Goal: Entertainment & Leisure: Consume media (video, audio)

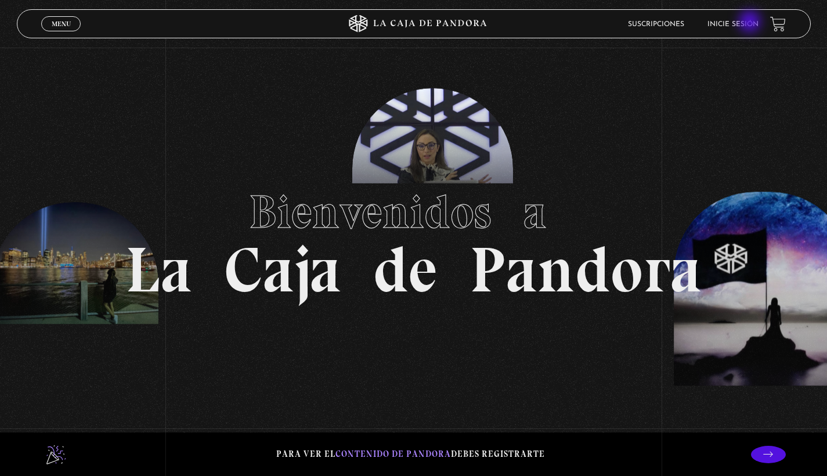
click at [751, 23] on link "Inicie sesión" at bounding box center [733, 24] width 51 height 7
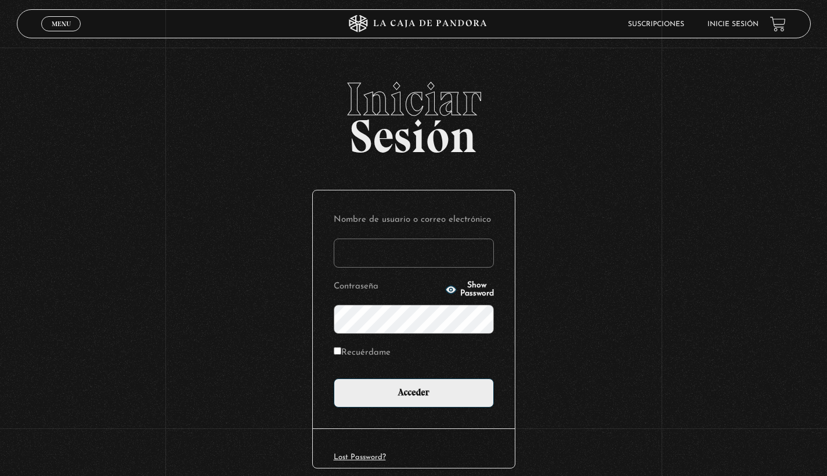
type input "[EMAIL_ADDRESS][DOMAIN_NAME]"
click at [418, 392] on input "Acceder" at bounding box center [414, 392] width 160 height 29
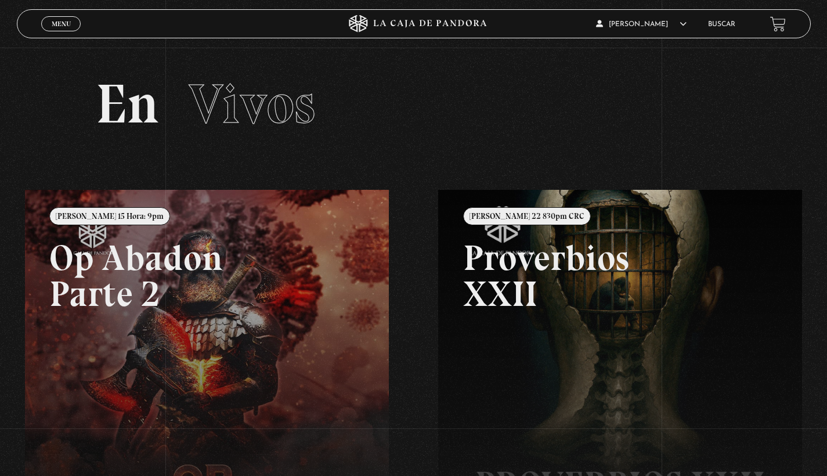
click at [751, 23] on ul "Buscar" at bounding box center [733, 24] width 51 height 18
click at [60, 20] on link "Menu Cerrar" at bounding box center [60, 23] width 39 height 15
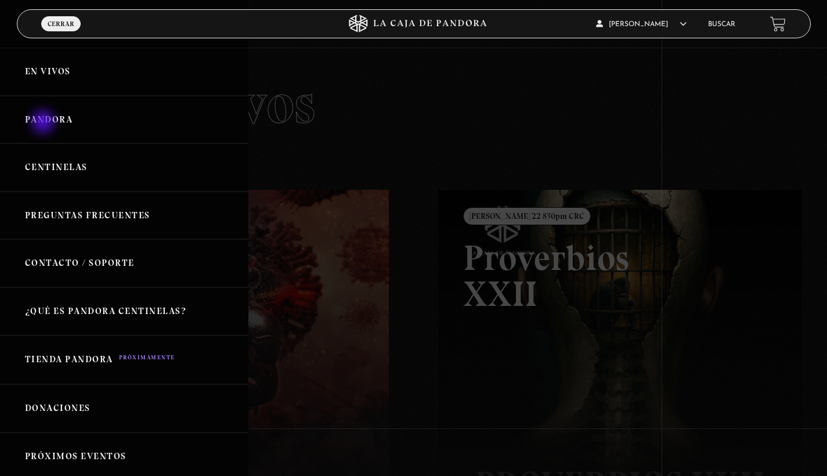
click at [44, 123] on link "Pandora" at bounding box center [124, 120] width 248 height 48
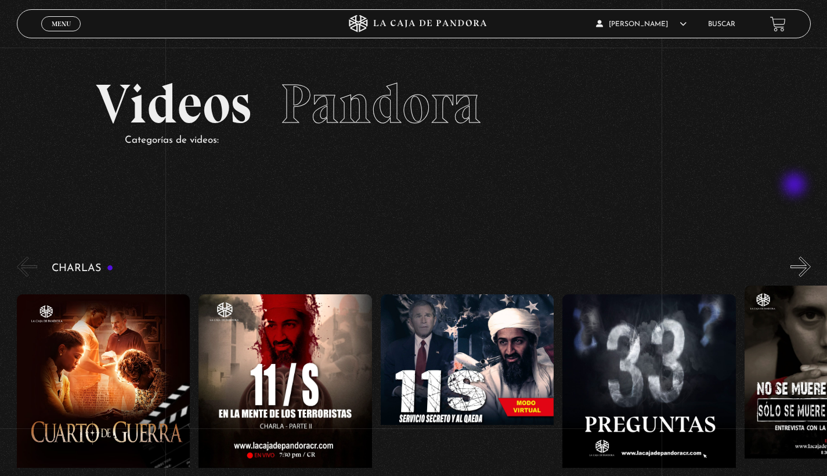
click at [796, 186] on section "Videos Pandora Categorías de videos:" at bounding box center [413, 128] width 827 height 160
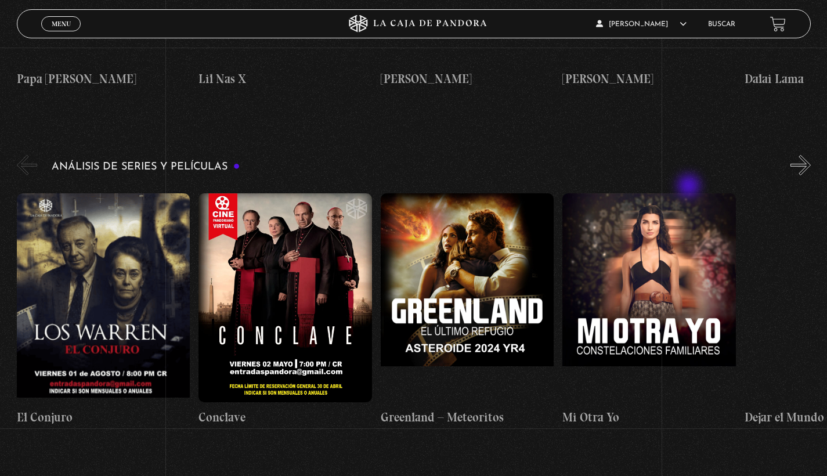
scroll to position [2094, 0]
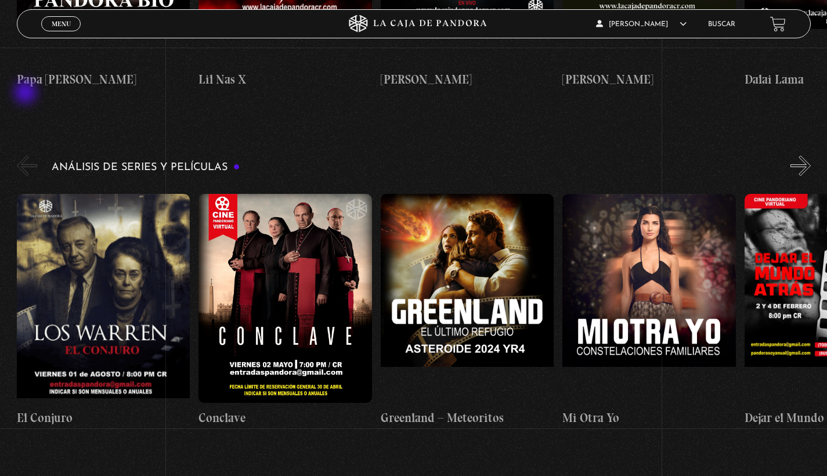
click at [27, 156] on button "«" at bounding box center [27, 166] width 20 height 20
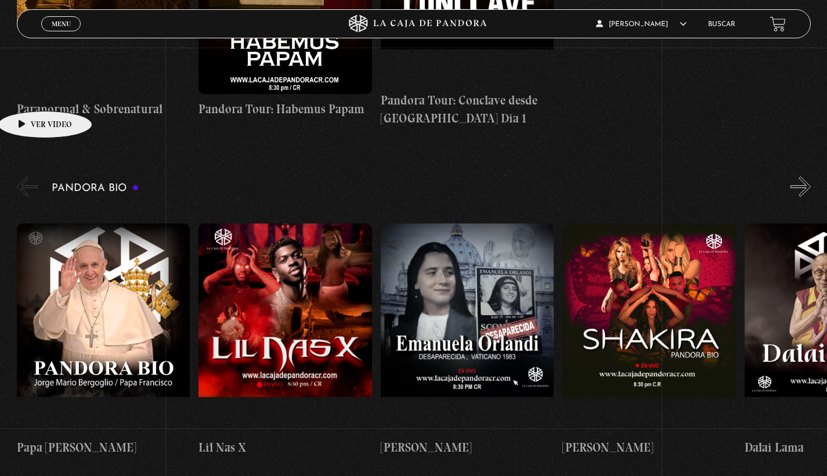
scroll to position [1693, 0]
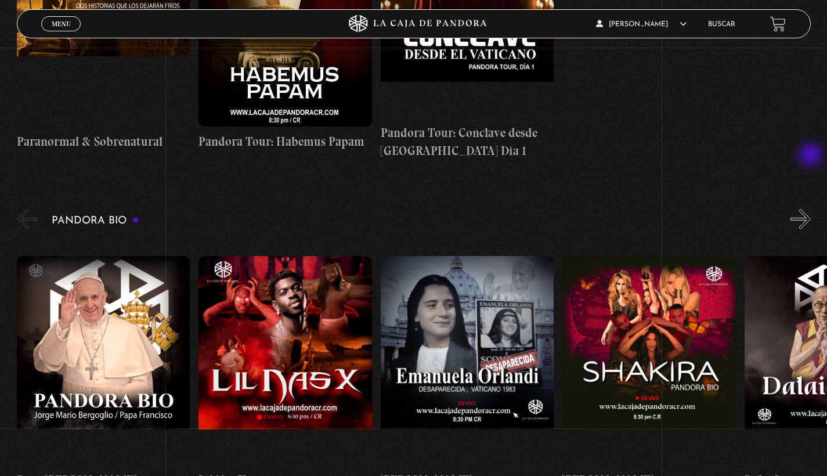
click at [811, 209] on button "»" at bounding box center [801, 219] width 20 height 20
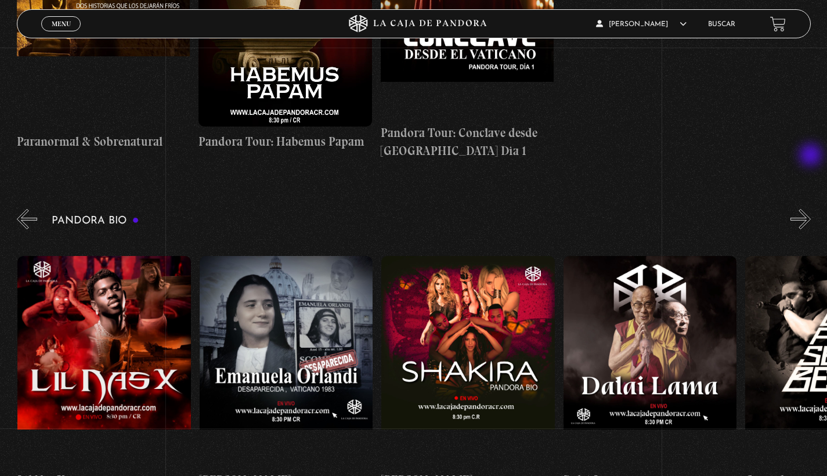
click at [811, 209] on button "»" at bounding box center [801, 219] width 20 height 20
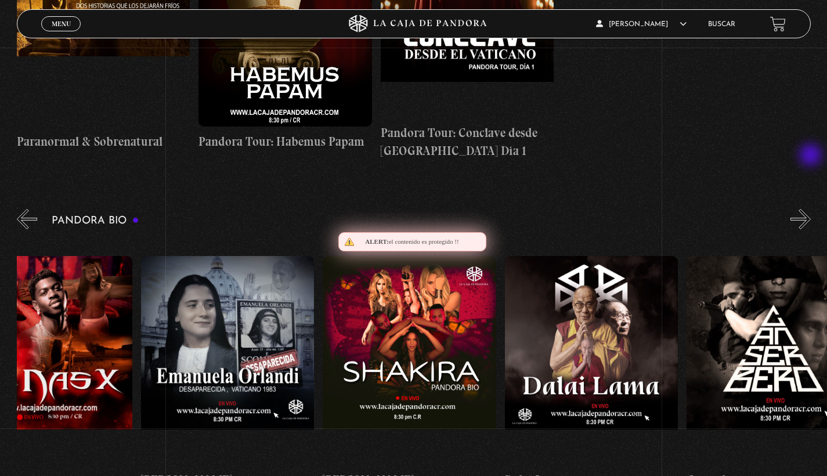
click at [811, 209] on button "»" at bounding box center [801, 219] width 20 height 20
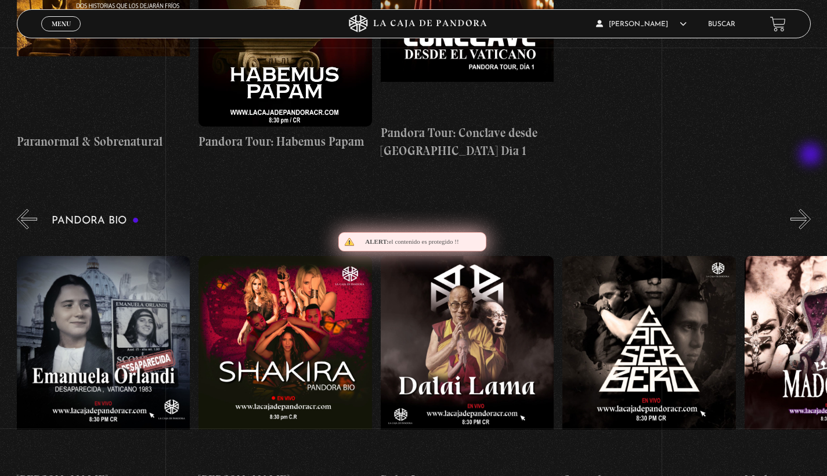
click at [811, 209] on button "»" at bounding box center [801, 219] width 20 height 20
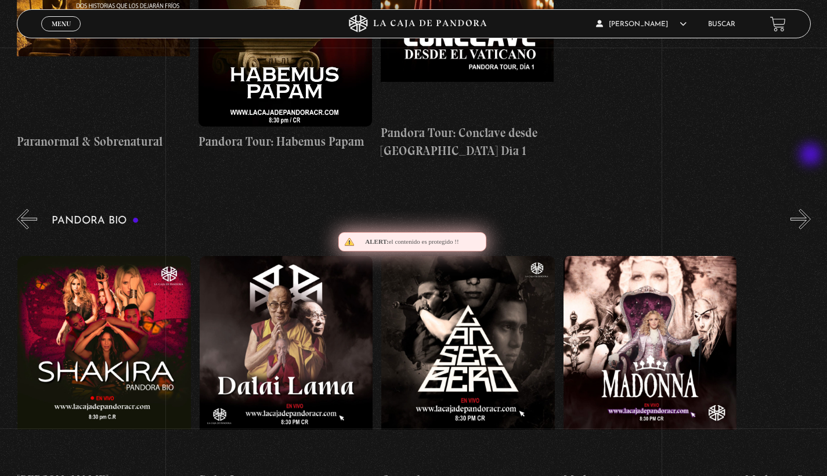
click at [811, 209] on button "»" at bounding box center [801, 219] width 20 height 20
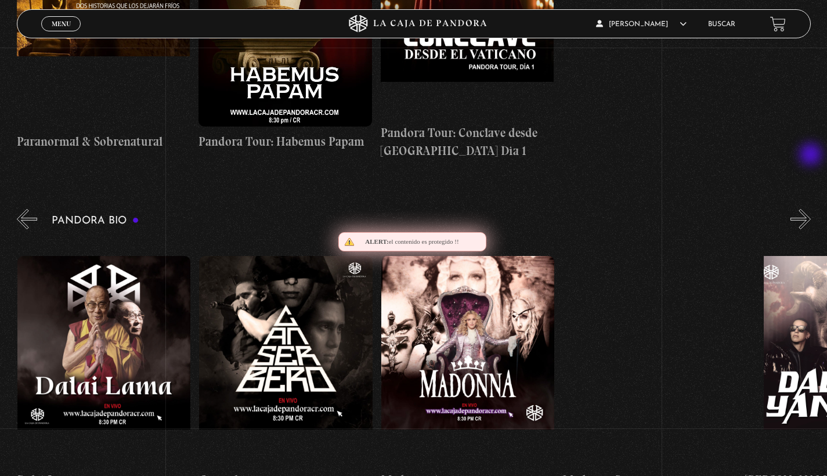
click at [811, 209] on button "»" at bounding box center [801, 219] width 20 height 20
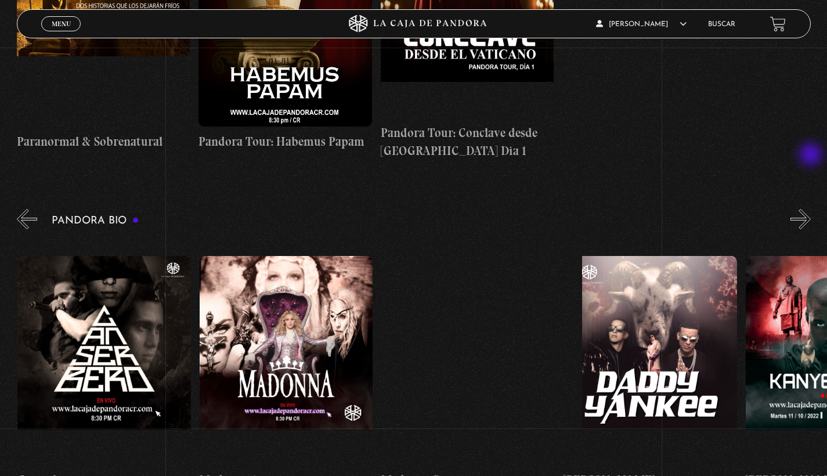
click at [811, 209] on button "»" at bounding box center [801, 219] width 20 height 20
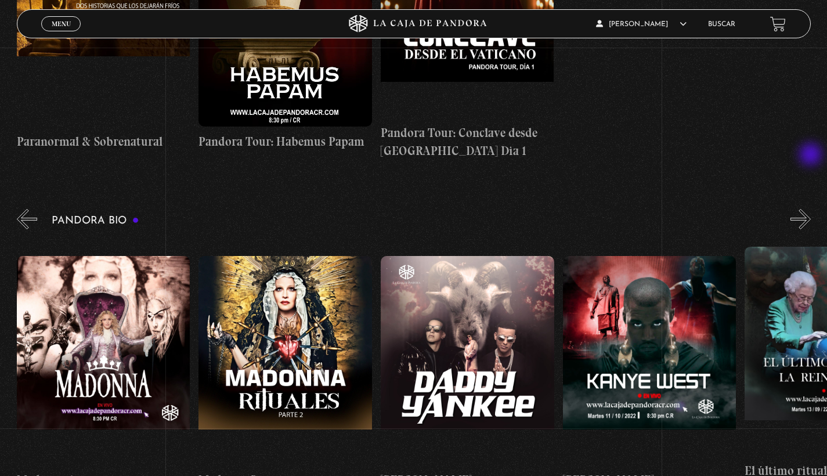
click at [811, 209] on button "»" at bounding box center [801, 219] width 20 height 20
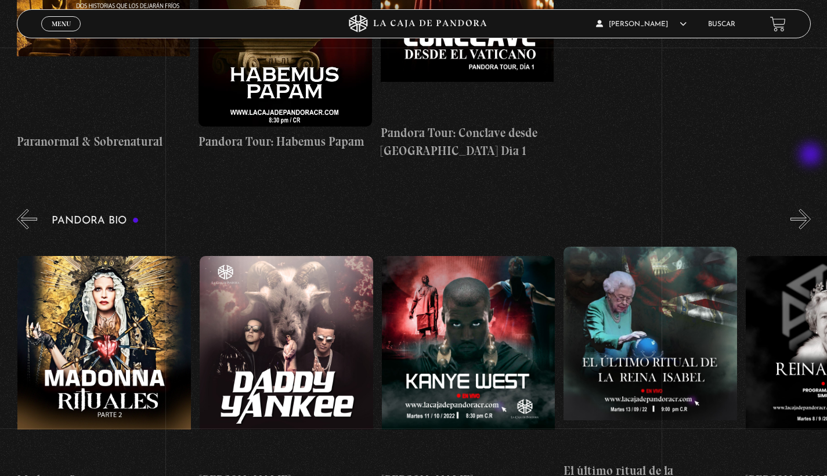
scroll to position [0, 1274]
click at [811, 209] on button "»" at bounding box center [801, 219] width 20 height 20
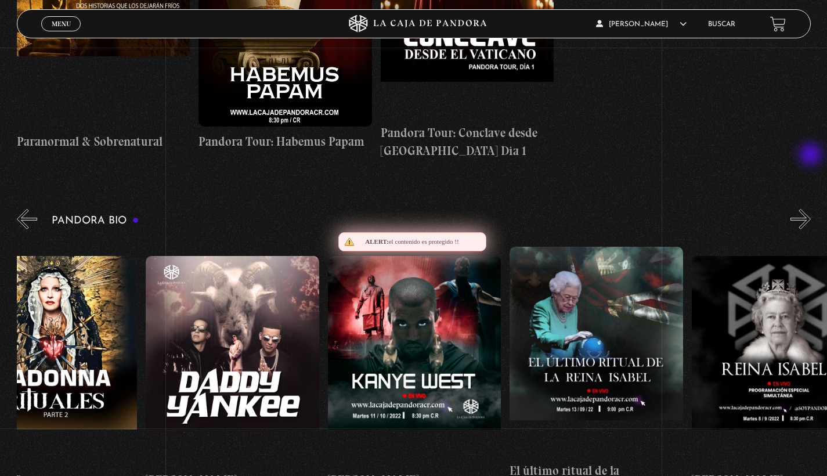
click at [811, 209] on button "»" at bounding box center [801, 219] width 20 height 20
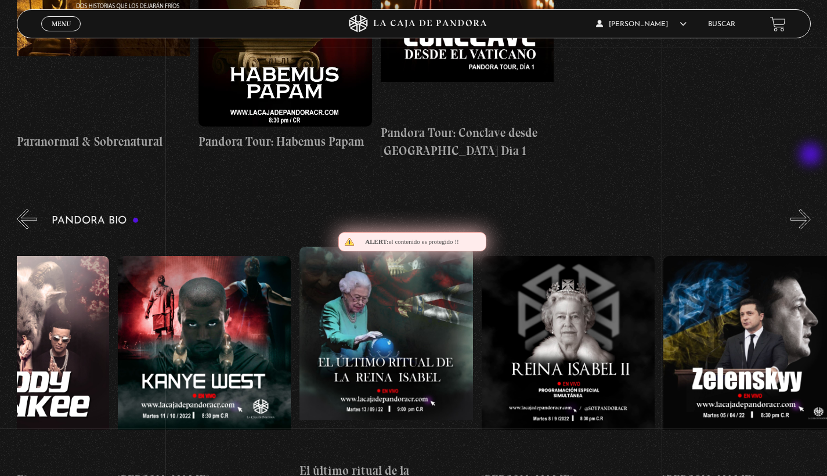
click at [811, 209] on button "»" at bounding box center [801, 219] width 20 height 20
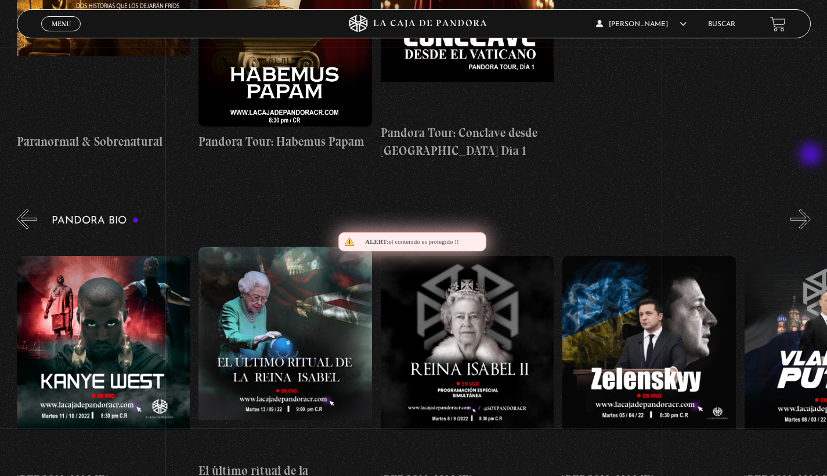
click at [811, 209] on button "»" at bounding box center [801, 219] width 20 height 20
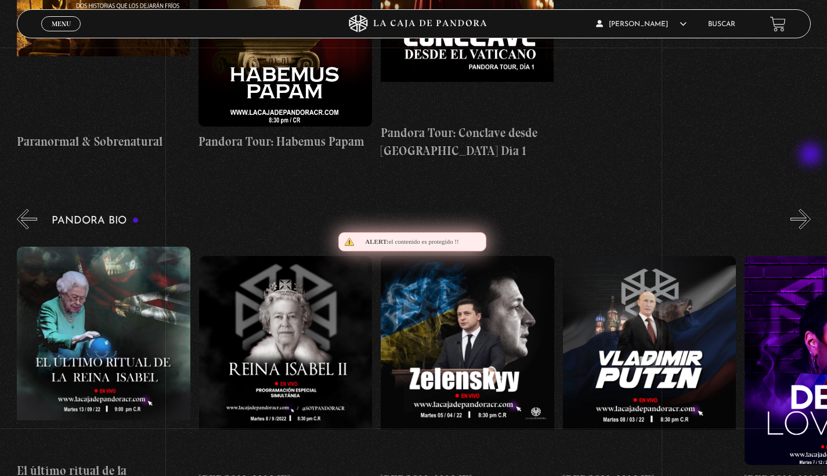
click at [811, 209] on button "»" at bounding box center [801, 219] width 20 height 20
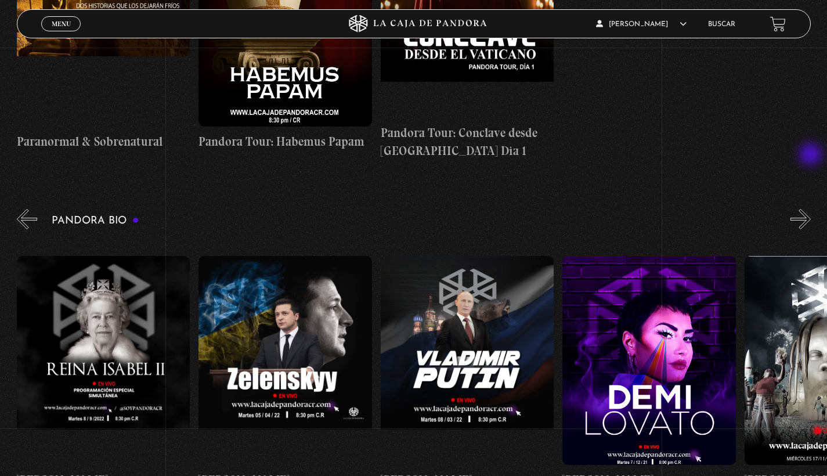
click at [811, 209] on button "»" at bounding box center [801, 219] width 20 height 20
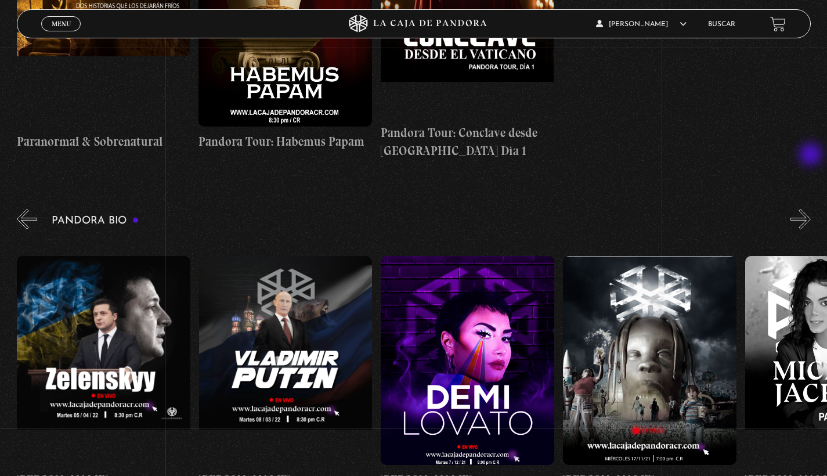
click at [811, 209] on button "»" at bounding box center [801, 219] width 20 height 20
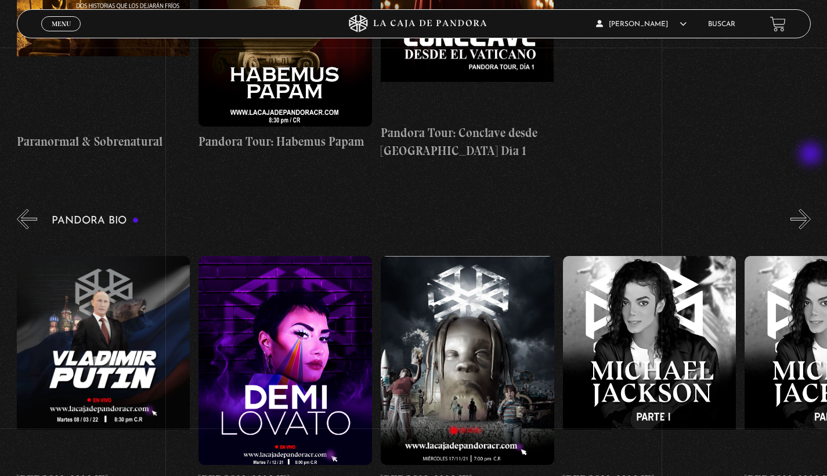
click at [811, 209] on button "»" at bounding box center [801, 219] width 20 height 20
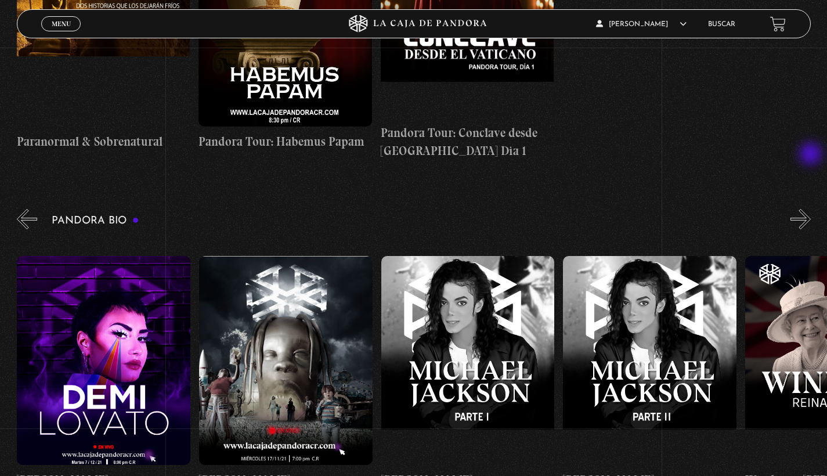
click at [811, 209] on button "»" at bounding box center [801, 219] width 20 height 20
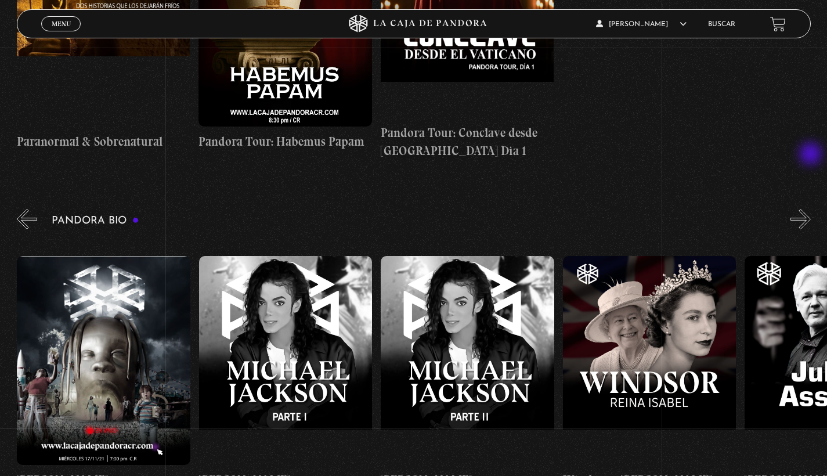
click at [811, 209] on button "»" at bounding box center [801, 219] width 20 height 20
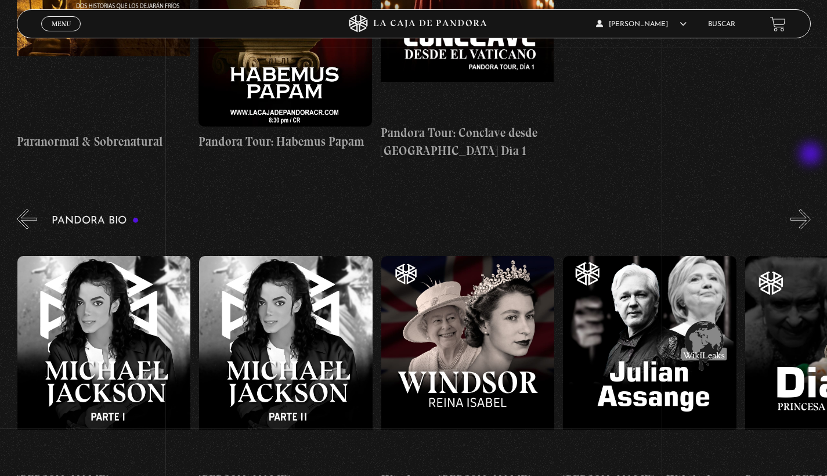
click at [811, 209] on button "»" at bounding box center [801, 219] width 20 height 20
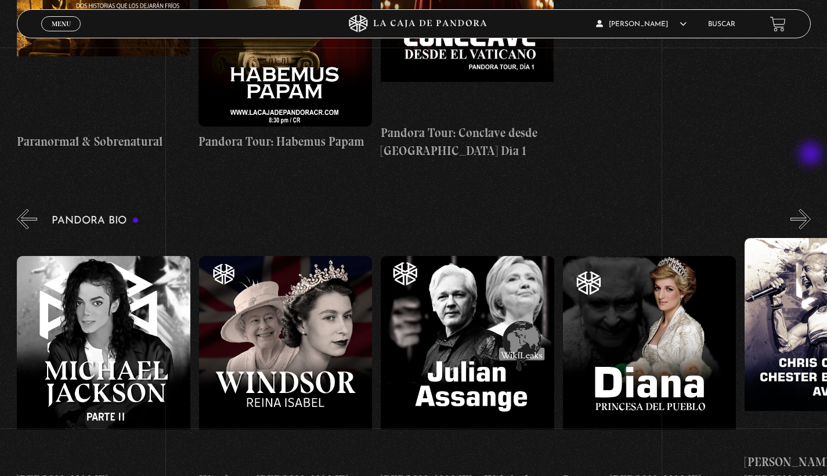
click at [811, 209] on button "»" at bounding box center [801, 219] width 20 height 20
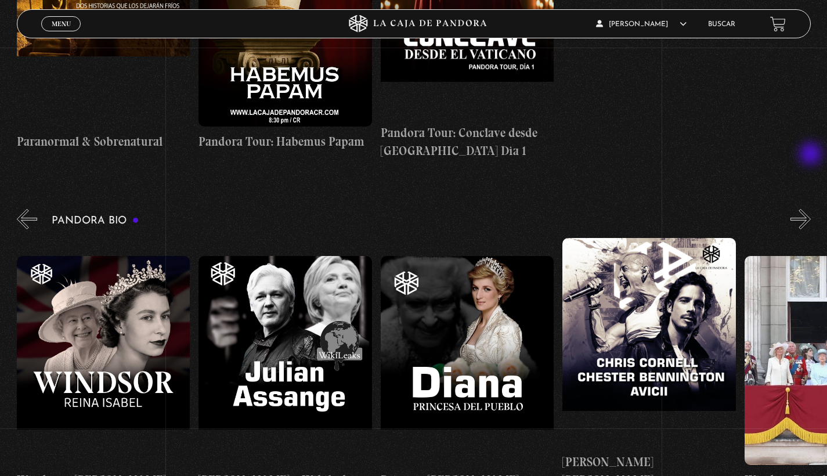
click at [811, 209] on button "»" at bounding box center [801, 219] width 20 height 20
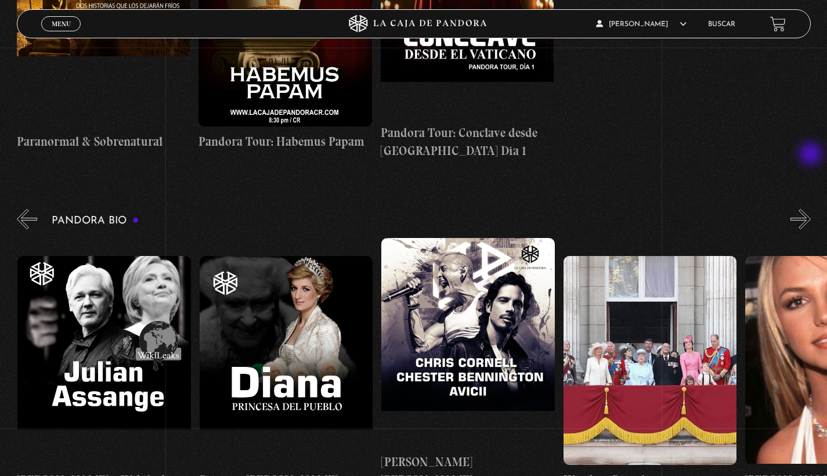
scroll to position [0, 3458]
click at [811, 209] on button "»" at bounding box center [801, 219] width 20 height 20
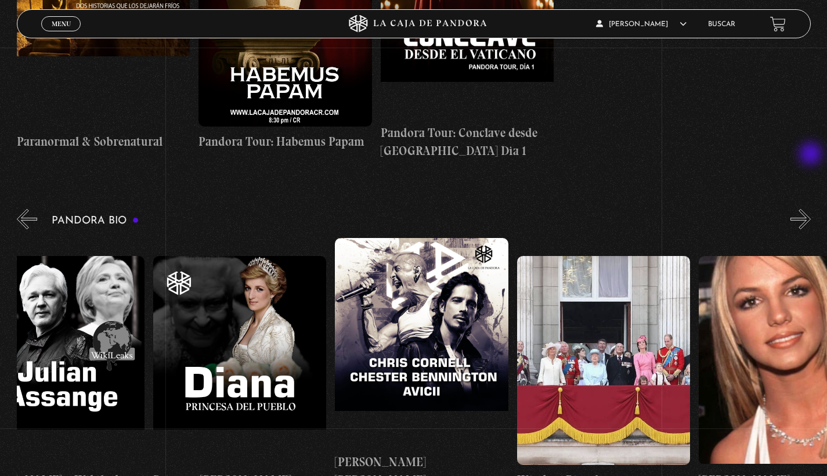
scroll to position [0, 3549]
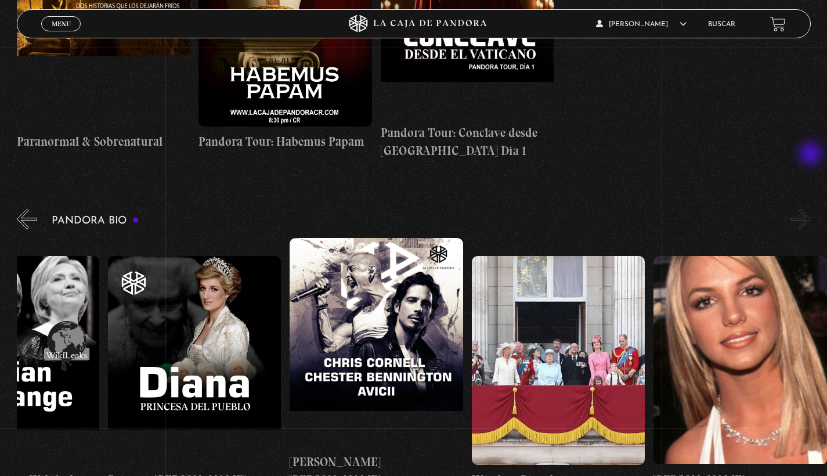
click at [811, 209] on button "»" at bounding box center [801, 219] width 20 height 20
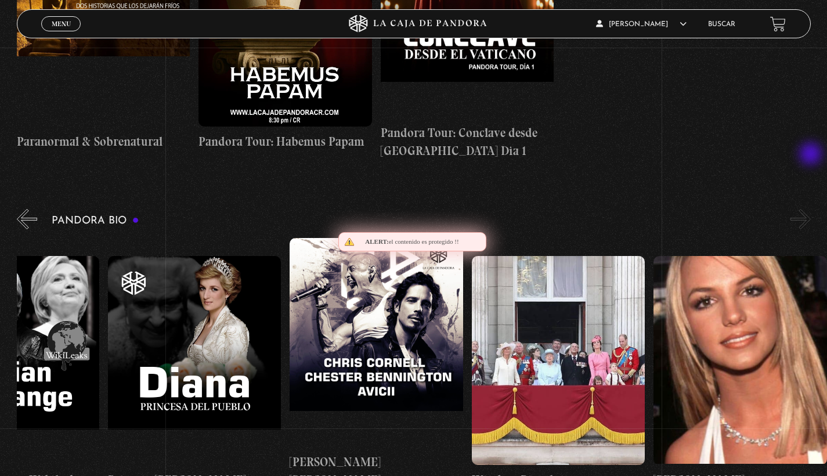
click at [811, 209] on button "»" at bounding box center [801, 219] width 20 height 20
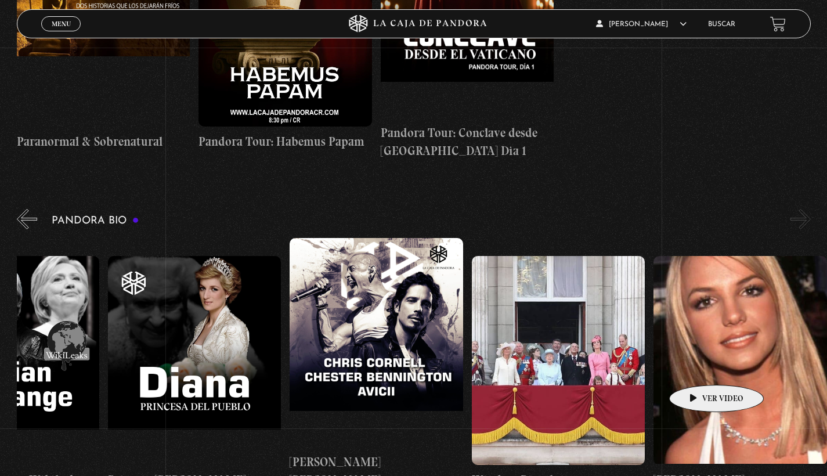
click at [698, 367] on figure at bounding box center [741, 360] width 174 height 209
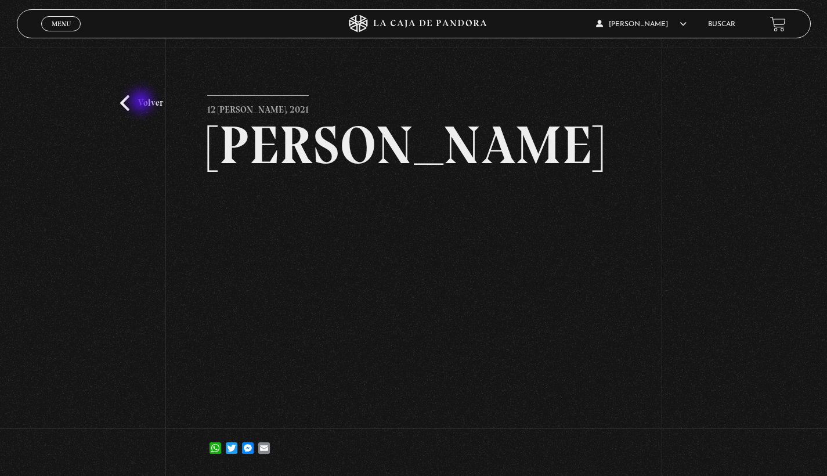
click at [142, 102] on link "Volver" at bounding box center [141, 103] width 43 height 16
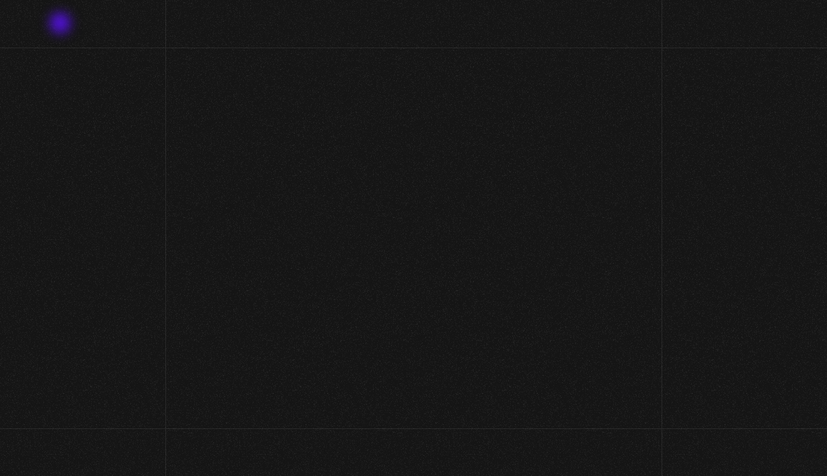
scroll to position [1693, 0]
click at [62, 24] on link "Menu Cerrar" at bounding box center [78, 24] width 38 height 15
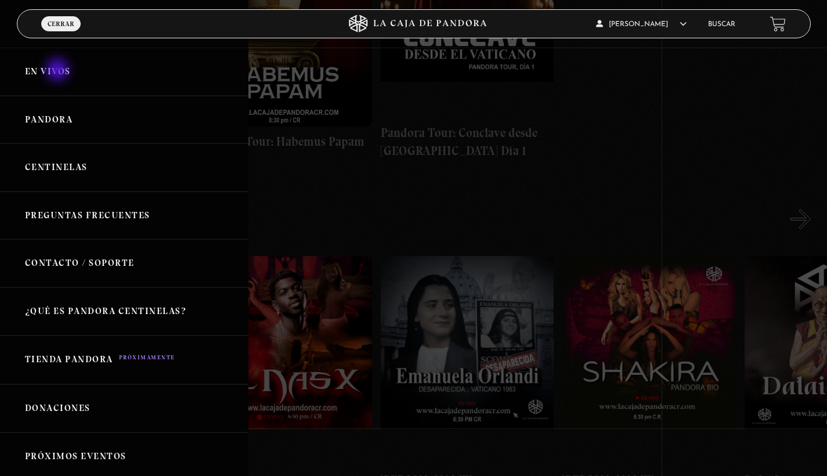
click at [59, 71] on link "En vivos" at bounding box center [124, 72] width 248 height 48
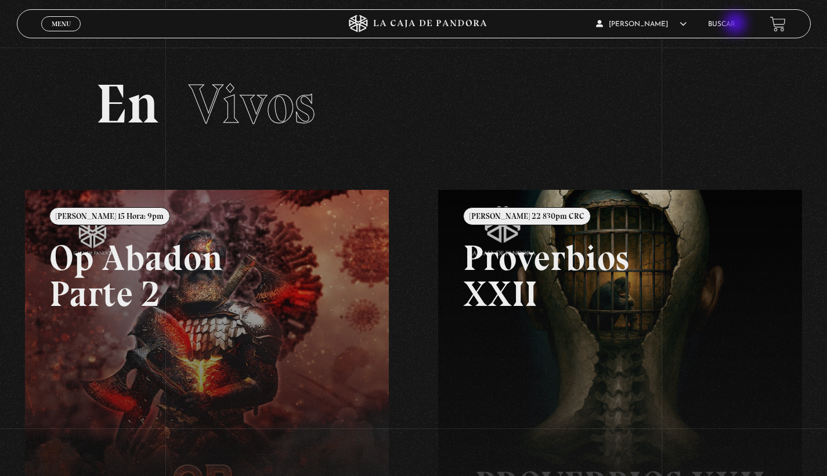
click at [736, 24] on link "Buscar" at bounding box center [721, 24] width 27 height 7
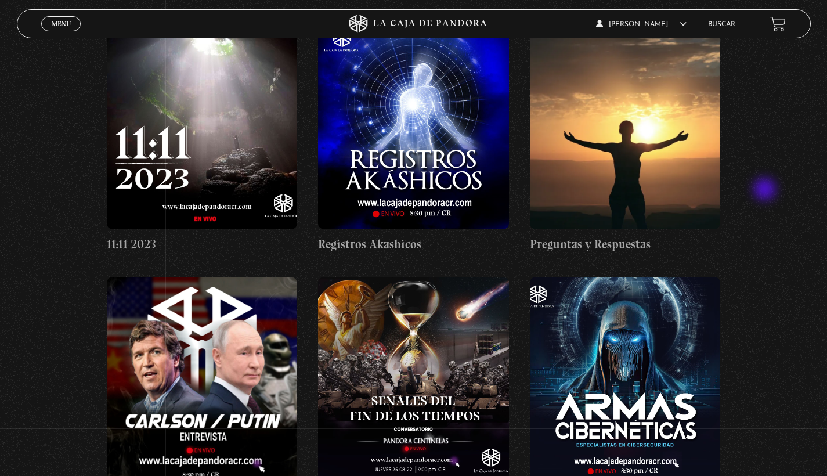
scroll to position [8488, 0]
